Goal: Obtain resource: Obtain resource

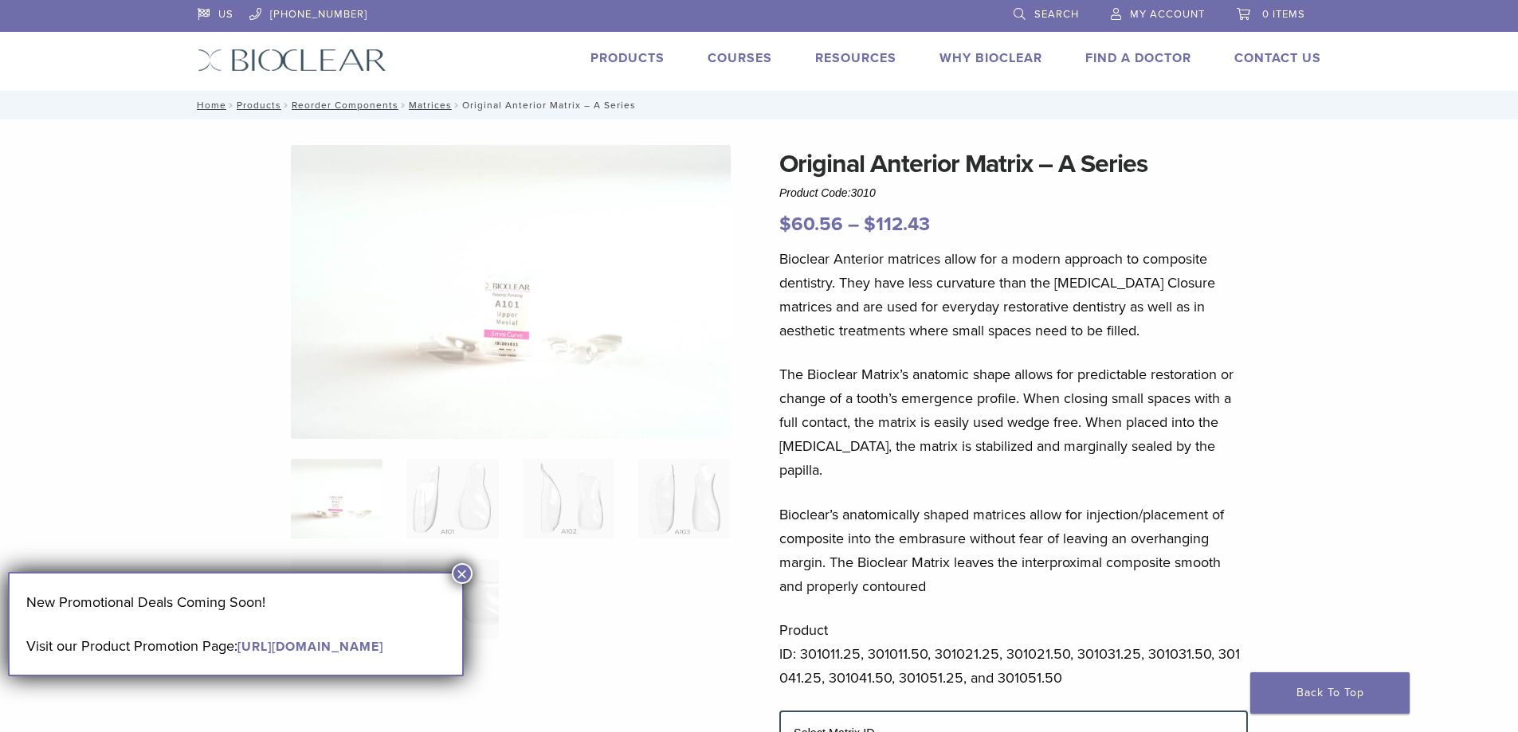
click at [237, 655] on link "[URL][DOMAIN_NAME]" at bounding box center [310, 647] width 146 height 16
click at [457, 567] on button "×" at bounding box center [462, 573] width 21 height 21
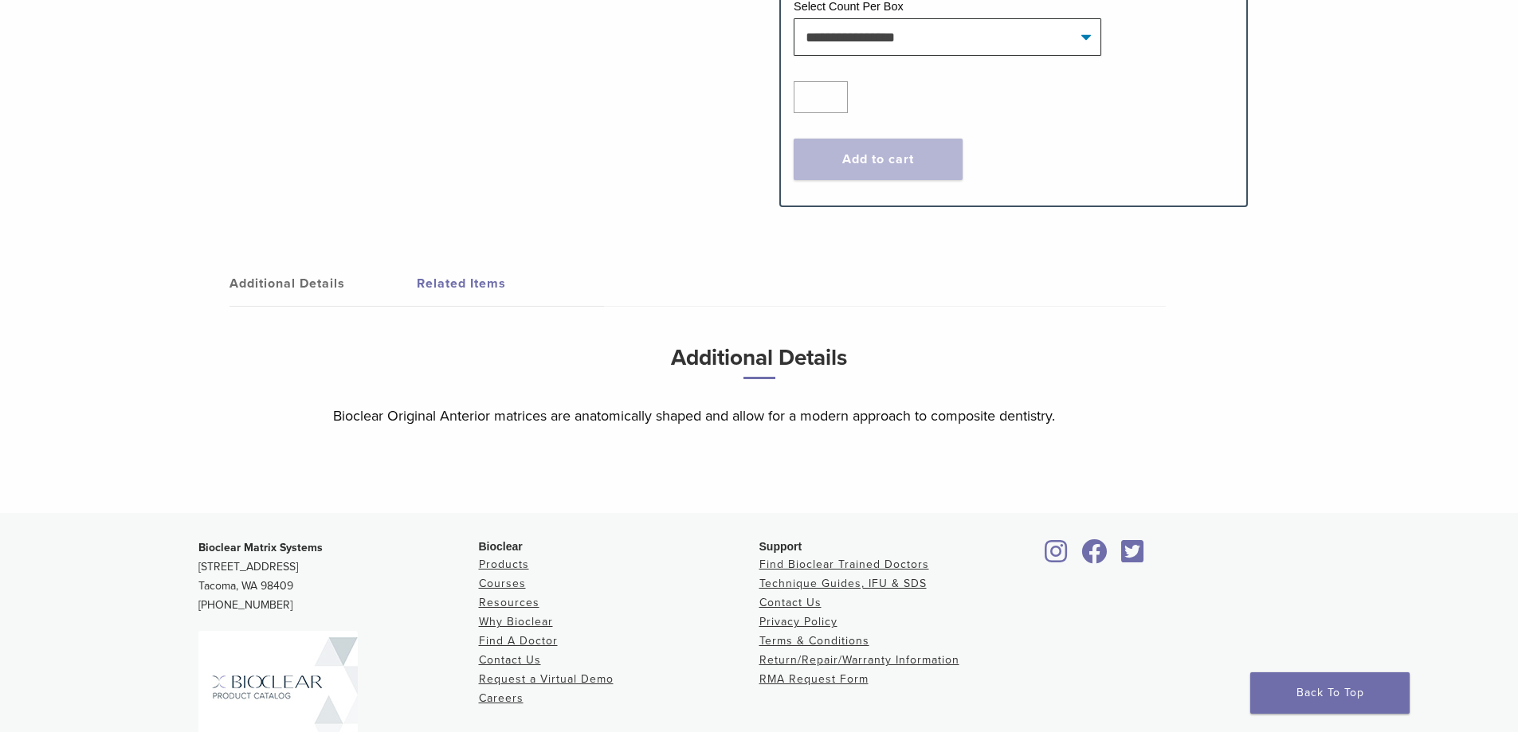
scroll to position [935, 0]
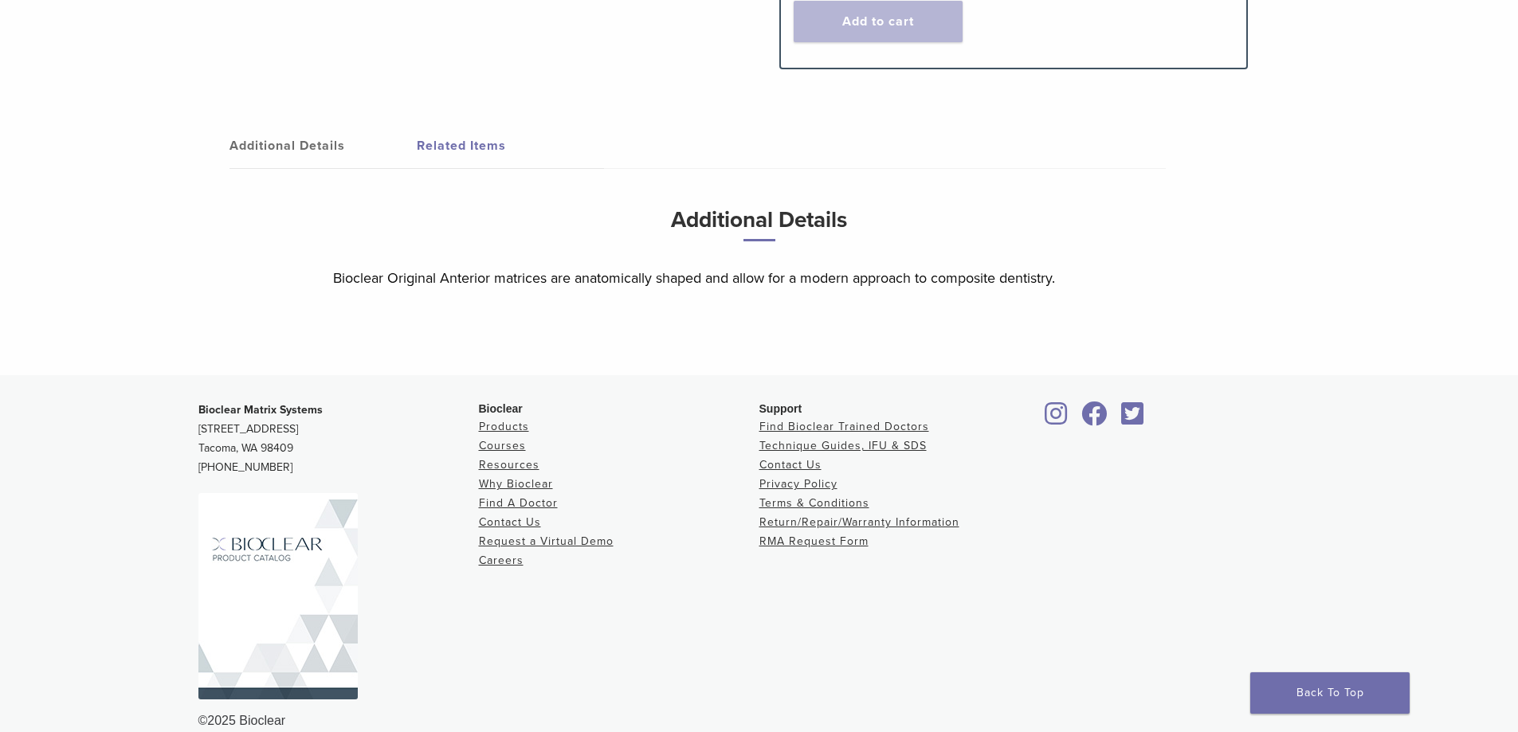
click at [257, 596] on img at bounding box center [277, 596] width 159 height 206
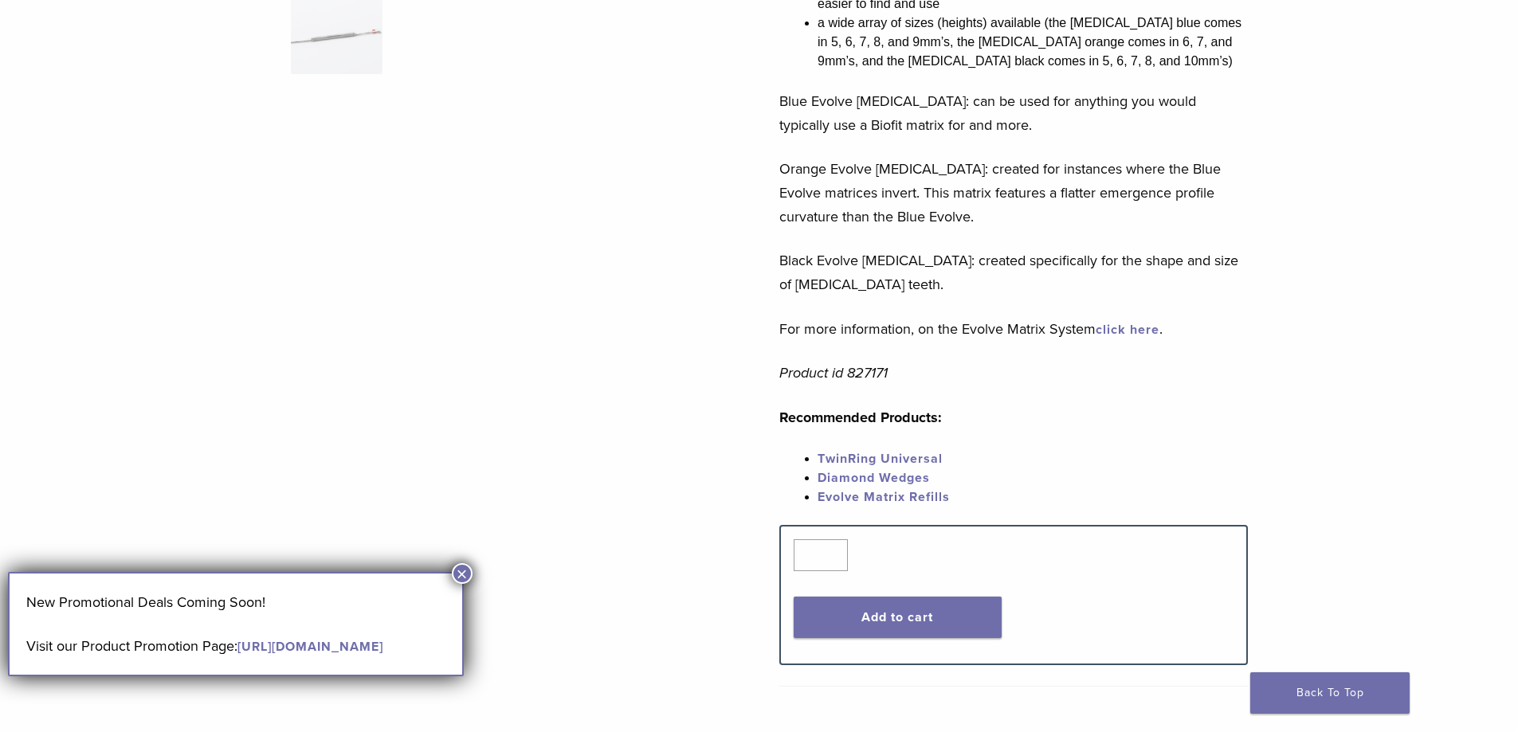
scroll to position [638, 0]
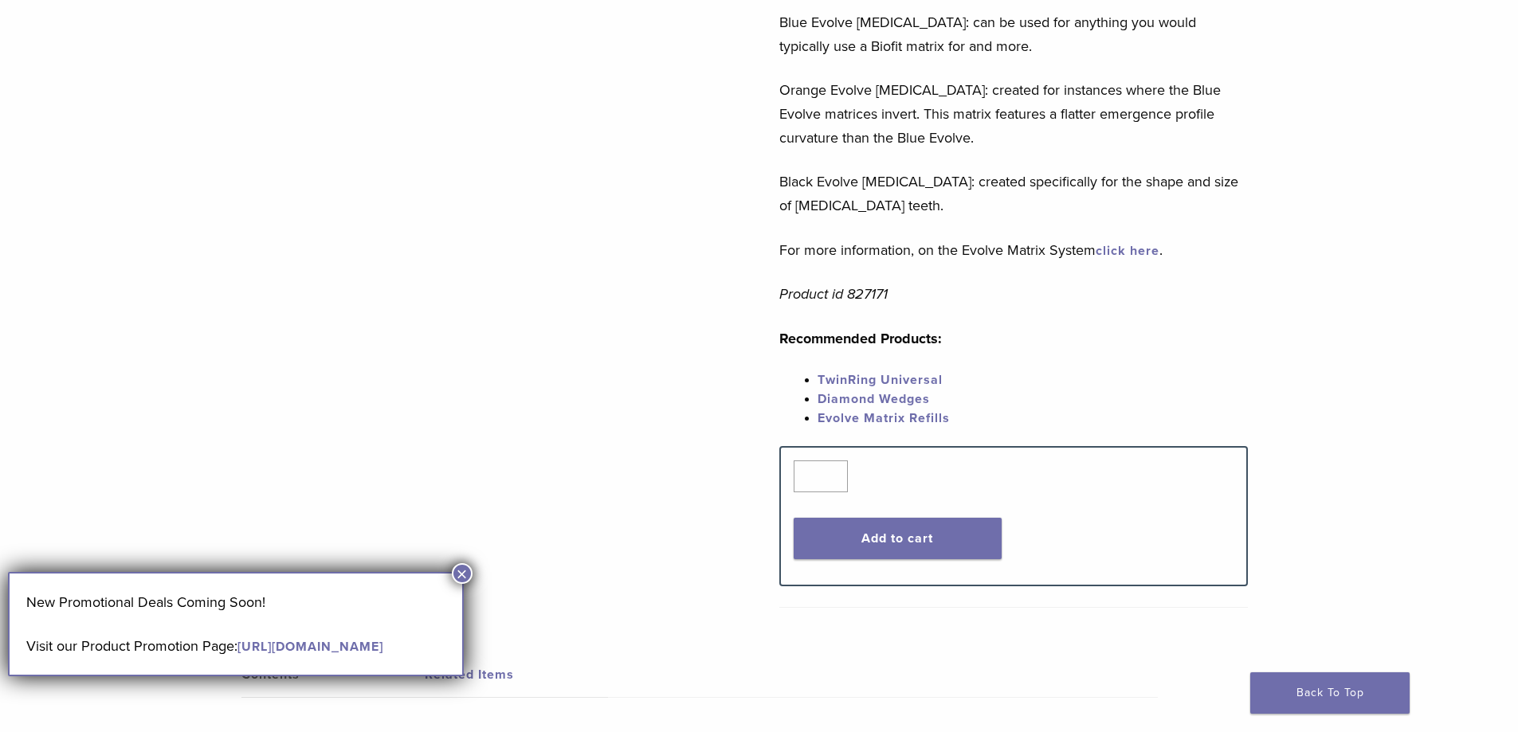
click at [466, 572] on button "×" at bounding box center [462, 573] width 21 height 21
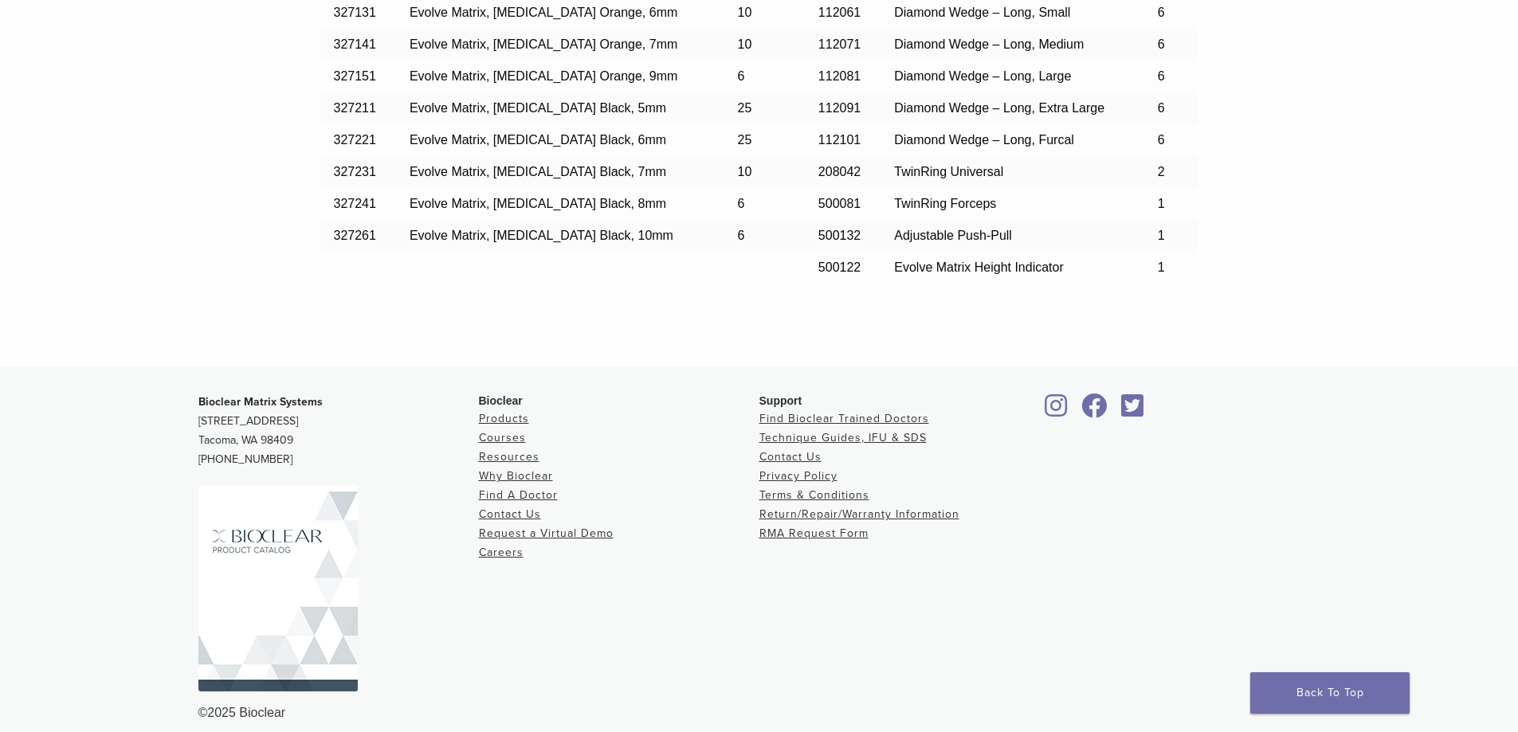
scroll to position [1675, 0]
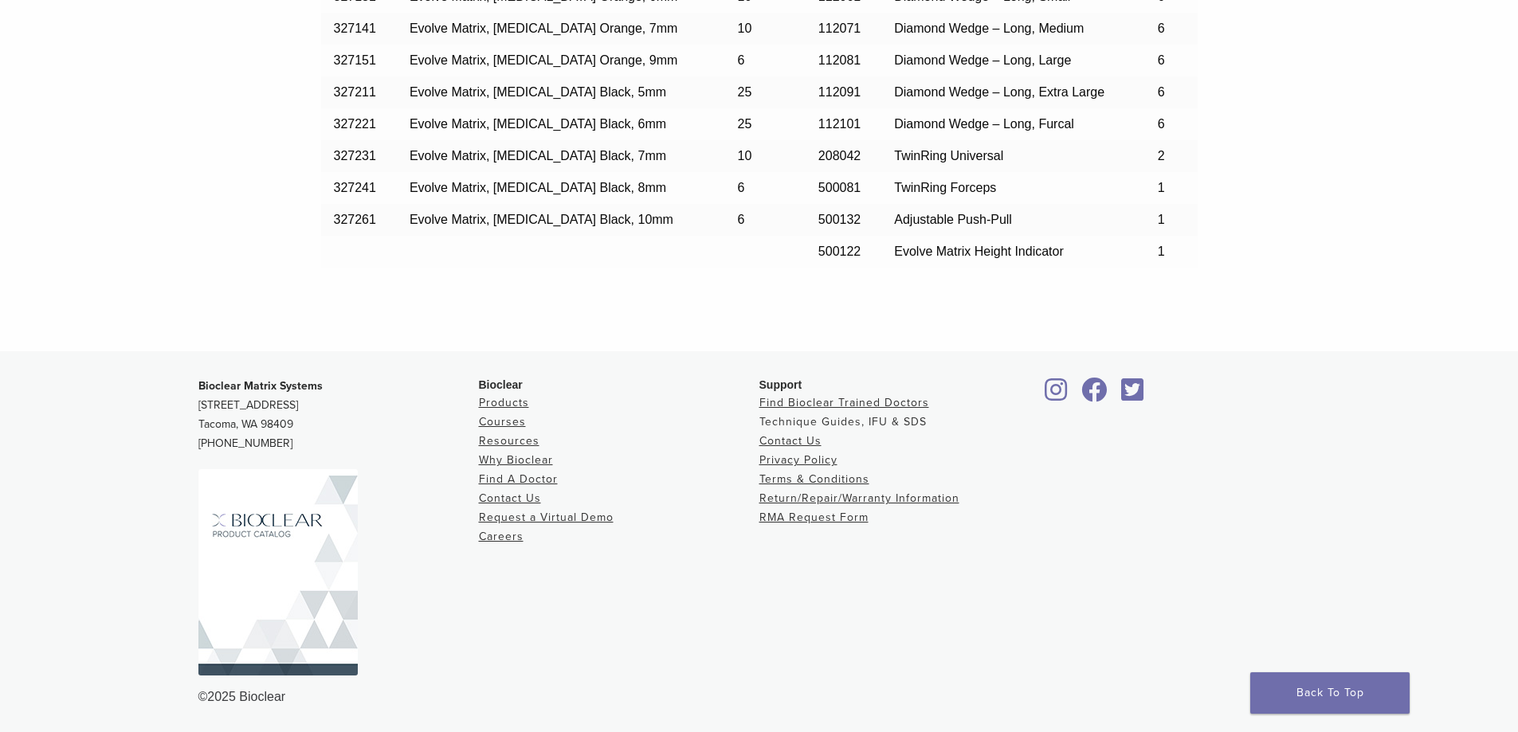
click at [791, 424] on link "Technique Guides, IFU & SDS" at bounding box center [843, 422] width 167 height 14
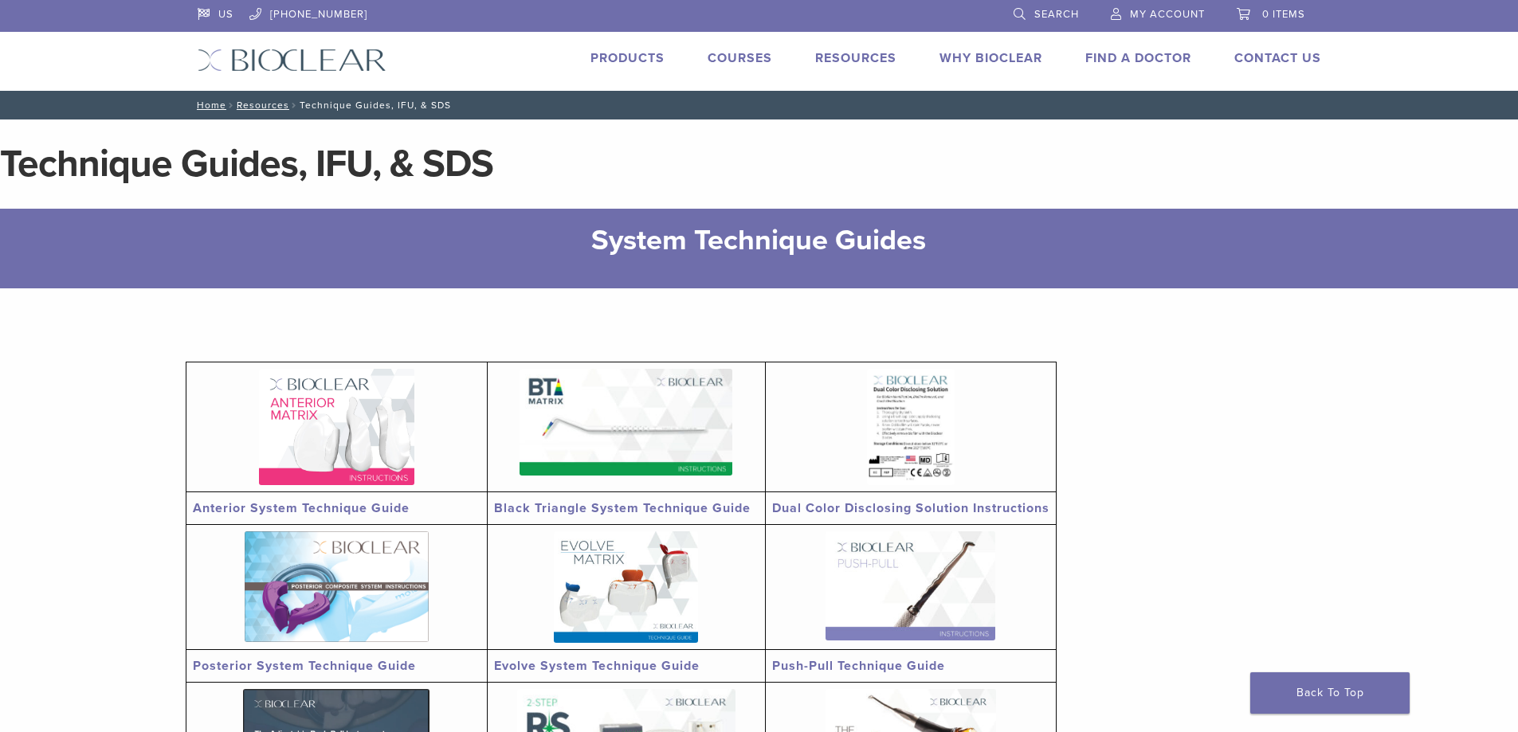
click at [356, 442] on img at bounding box center [336, 427] width 155 height 116
click at [551, 667] on link "Evolve System Technique Guide" at bounding box center [597, 666] width 206 height 16
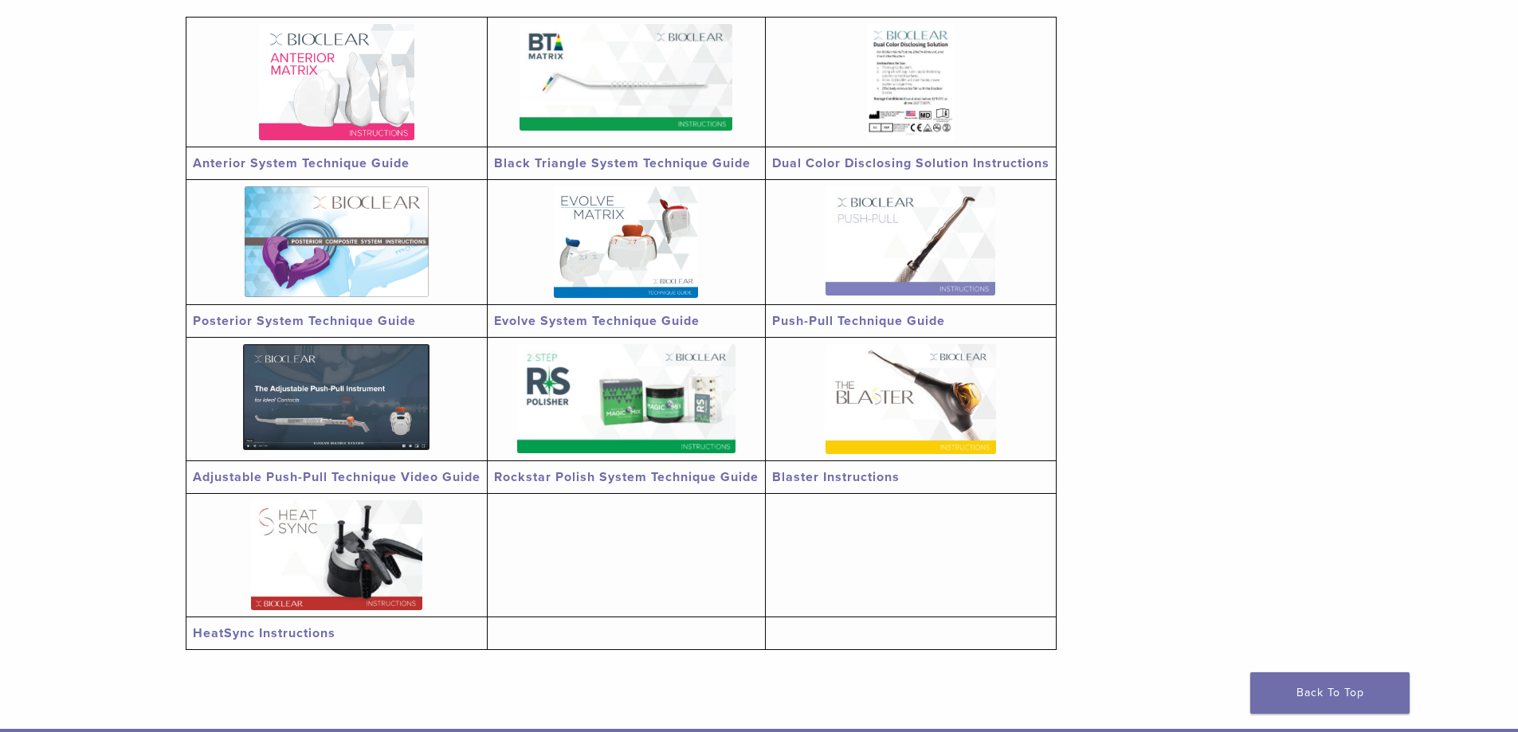
scroll to position [319, 0]
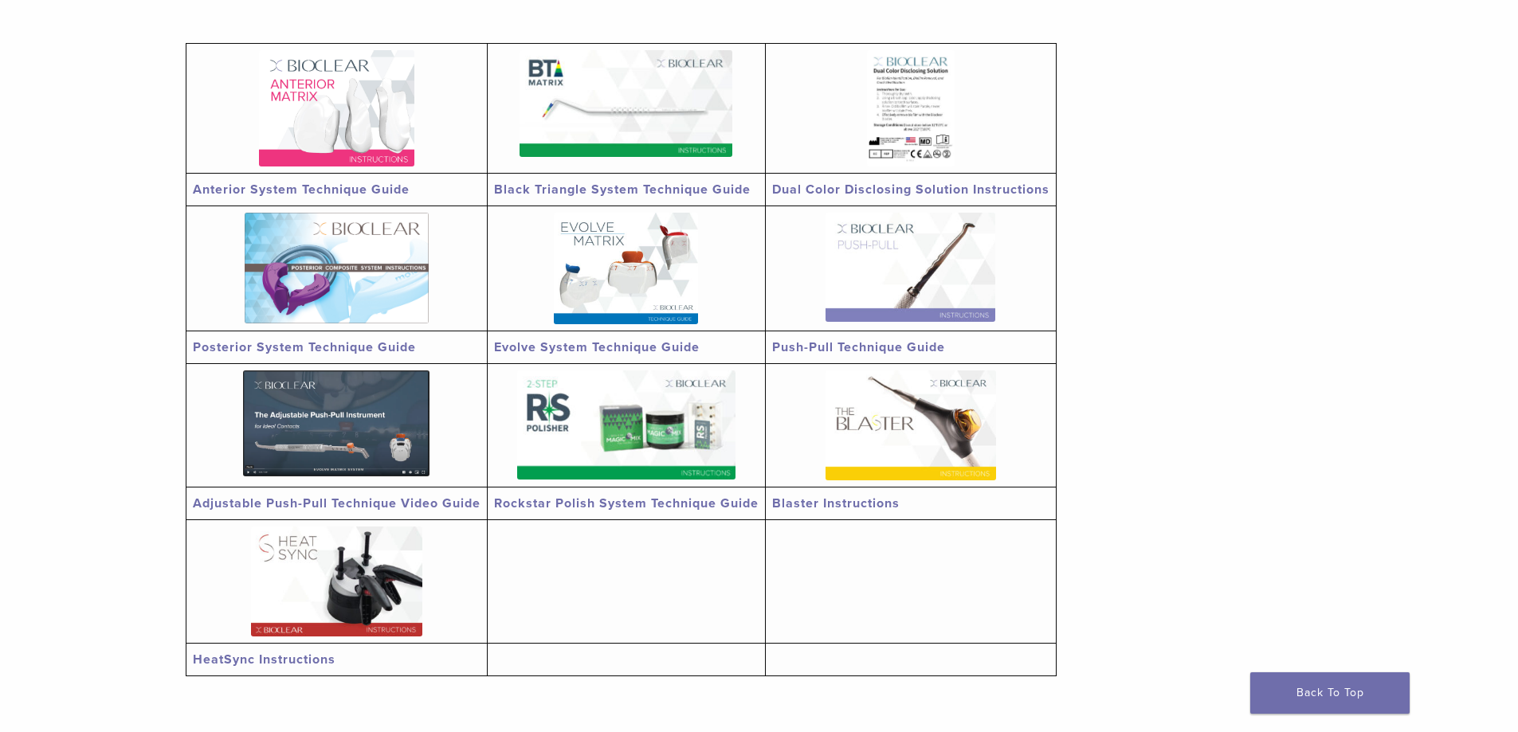
click at [885, 271] on img at bounding box center [911, 267] width 170 height 109
